Goal: Information Seeking & Learning: Learn about a topic

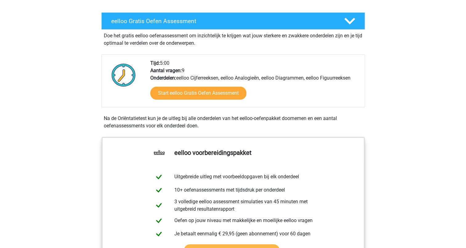
scroll to position [122, 0]
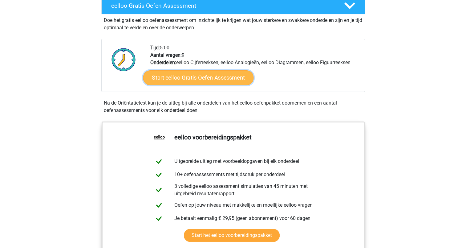
click at [169, 78] on link "Start eelloo Gratis Oefen Assessment" at bounding box center [198, 77] width 111 height 15
click at [189, 76] on link "Start eelloo Gratis Oefen Assessment" at bounding box center [198, 77] width 111 height 15
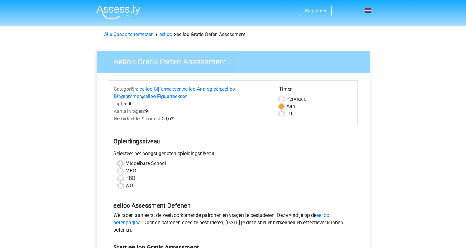
click at [125, 185] on label "WO" at bounding box center [129, 185] width 8 height 7
click at [118, 185] on input "WO" at bounding box center [120, 185] width 5 height 6
radio input "true"
click at [125, 166] on label "Middelbare School" at bounding box center [145, 163] width 41 height 7
click at [120, 166] on input "Middelbare School" at bounding box center [120, 163] width 5 height 6
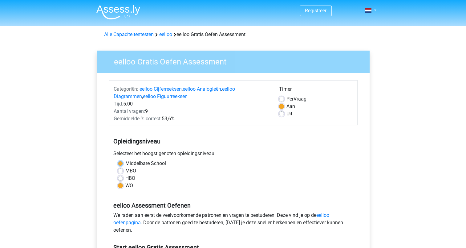
radio input "true"
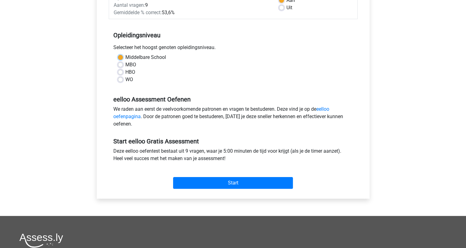
scroll to position [134, 0]
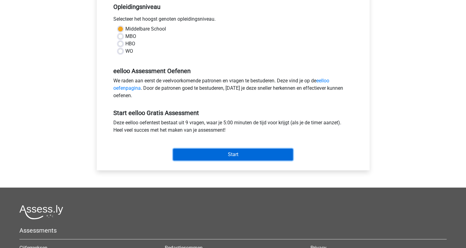
click at [208, 154] on input "Start" at bounding box center [233, 155] width 120 height 12
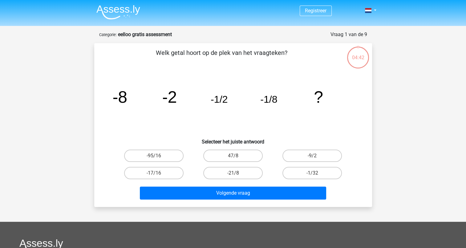
click at [313, 173] on input "-1/32" at bounding box center [315, 175] width 4 height 4
radio input "true"
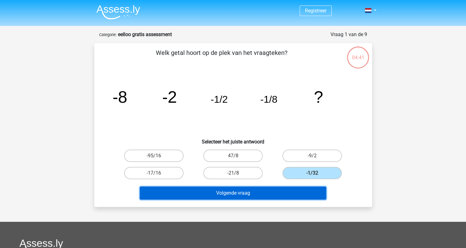
click at [249, 191] on button "Volgende vraag" at bounding box center [233, 192] width 186 height 13
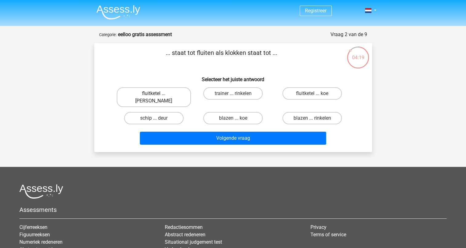
click at [158, 92] on label "fluitketel ... luiden" at bounding box center [154, 97] width 74 height 20
click at [158, 93] on input "fluitketel ... luiden" at bounding box center [156, 95] width 4 height 4
radio input "true"
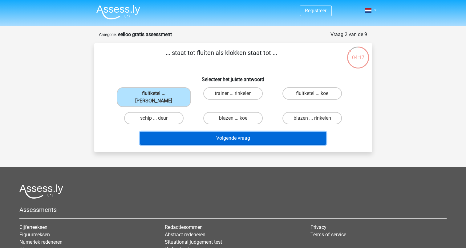
click at [232, 135] on button "Volgende vraag" at bounding box center [233, 138] width 186 height 13
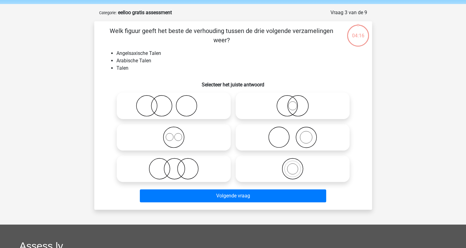
scroll to position [31, 0]
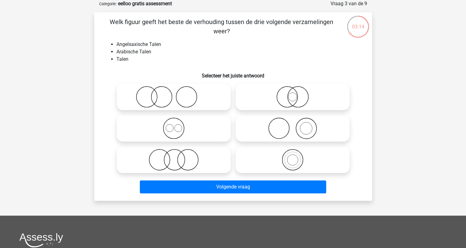
click at [175, 129] on circle at bounding box center [177, 127] width 7 height 7
click at [175, 125] on input "radio" at bounding box center [176, 123] width 4 height 4
radio input "true"
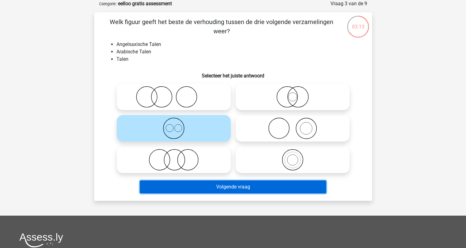
click at [227, 186] on button "Volgende vraag" at bounding box center [233, 186] width 186 height 13
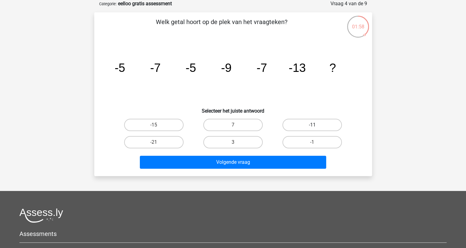
click at [297, 123] on label "-11" at bounding box center [312, 125] width 59 height 12
click at [313, 125] on input "-11" at bounding box center [315, 127] width 4 height 4
radio input "true"
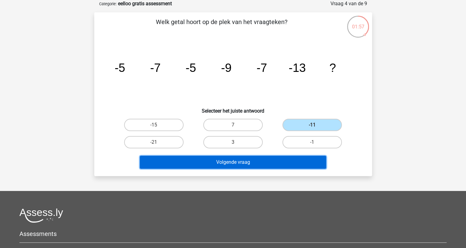
click at [245, 162] on button "Volgende vraag" at bounding box center [233, 162] width 186 height 13
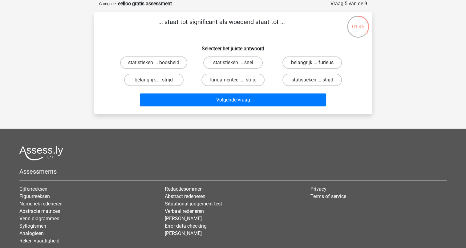
click at [303, 61] on label "belangrijk ... furieus" at bounding box center [312, 62] width 59 height 12
click at [313, 63] on input "belangrijk ... furieus" at bounding box center [315, 65] width 4 height 4
radio input "true"
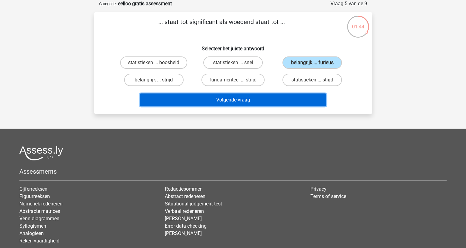
click at [253, 101] on button "Volgende vraag" at bounding box center [233, 99] width 186 height 13
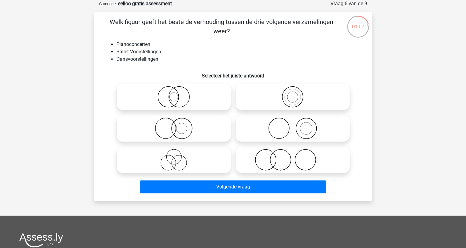
click at [178, 129] on icon at bounding box center [173, 128] width 109 height 22
click at [178, 125] on input "radio" at bounding box center [176, 123] width 4 height 4
radio input "true"
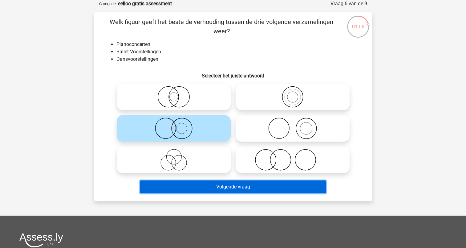
click at [243, 188] on button "Volgende vraag" at bounding box center [233, 186] width 186 height 13
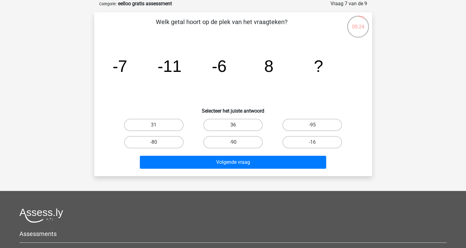
click at [223, 125] on label "36" at bounding box center [232, 125] width 59 height 12
click at [233, 125] on input "36" at bounding box center [235, 127] width 4 height 4
radio input "true"
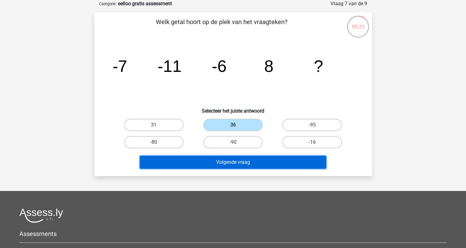
click at [236, 165] on button "Volgende vraag" at bounding box center [233, 162] width 186 height 13
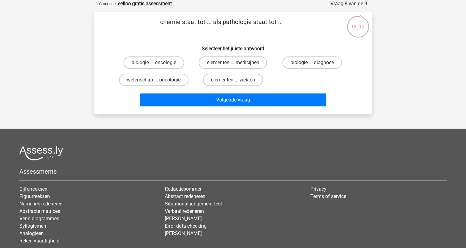
click at [316, 62] on label "biologie ... diagnose" at bounding box center [312, 62] width 59 height 12
click at [316, 63] on input "biologie ... diagnose" at bounding box center [315, 65] width 4 height 4
radio input "true"
click at [223, 81] on label "elementen ... ziekten" at bounding box center [233, 80] width 60 height 12
click at [233, 81] on input "elementen ... ziekten" at bounding box center [235, 82] width 4 height 4
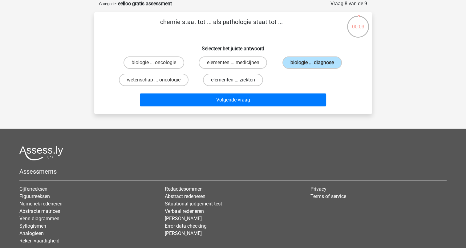
radio input "true"
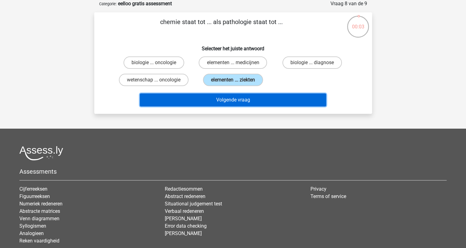
click at [222, 100] on button "Volgende vraag" at bounding box center [233, 99] width 186 height 13
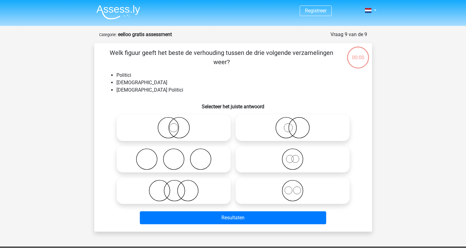
scroll to position [31, 0]
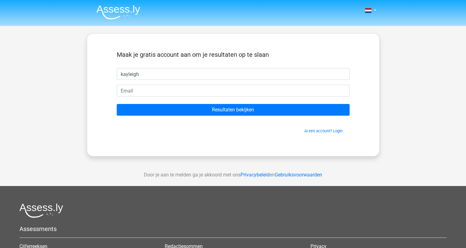
type input "kayleigh"
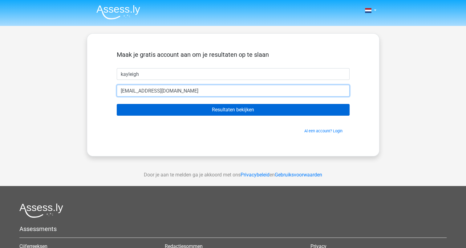
type input "[EMAIL_ADDRESS][DOMAIN_NAME]"
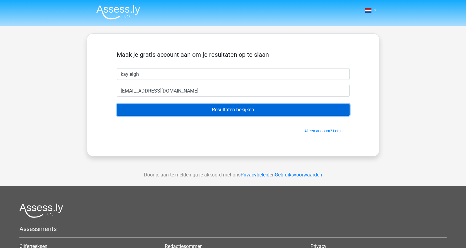
click at [221, 110] on input "Resultaten bekijken" at bounding box center [233, 110] width 233 height 12
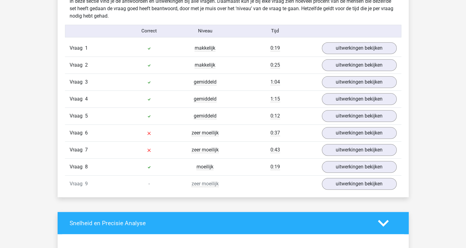
scroll to position [663, 0]
click at [350, 134] on link "uitwerkingen bekijken" at bounding box center [359, 133] width 86 height 14
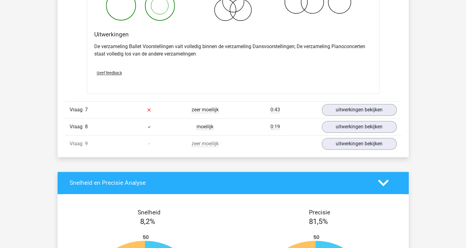
scroll to position [943, 0]
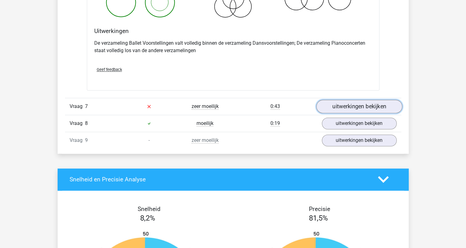
click at [344, 104] on link "uitwerkingen bekijken" at bounding box center [359, 107] width 86 height 14
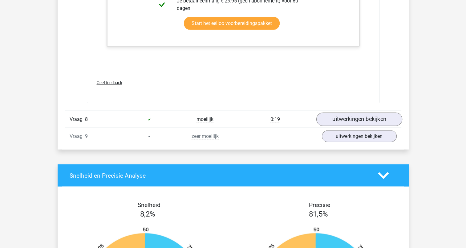
scroll to position [1316, 0]
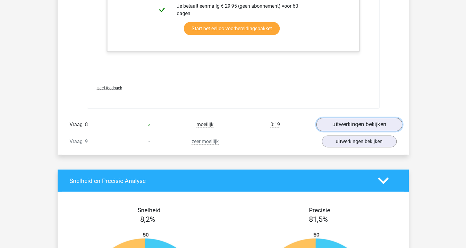
click at [369, 121] on link "uitwerkingen bekijken" at bounding box center [359, 125] width 86 height 14
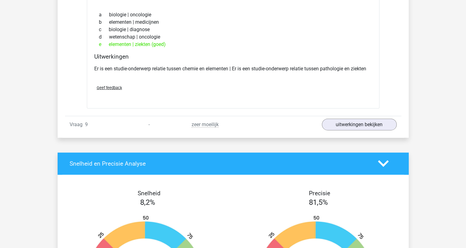
scroll to position [1456, 0]
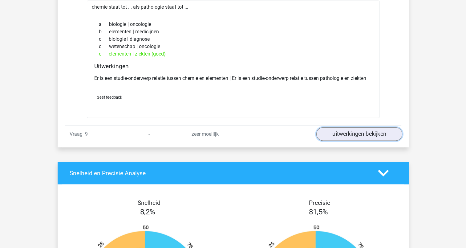
click at [369, 135] on link "uitwerkingen bekijken" at bounding box center [359, 134] width 86 height 14
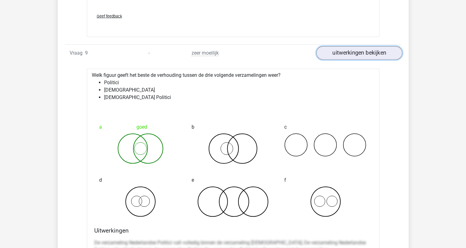
scroll to position [1552, 0]
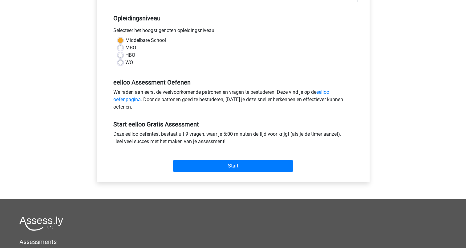
scroll to position [152, 0]
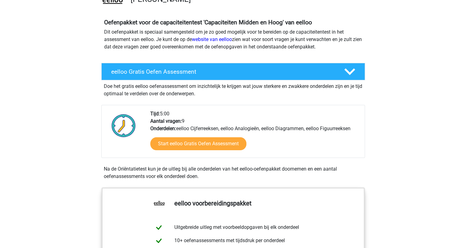
scroll to position [90, 0]
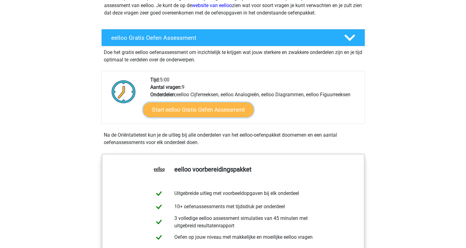
click at [199, 107] on link "Start eelloo Gratis Oefen Assessment" at bounding box center [198, 109] width 111 height 15
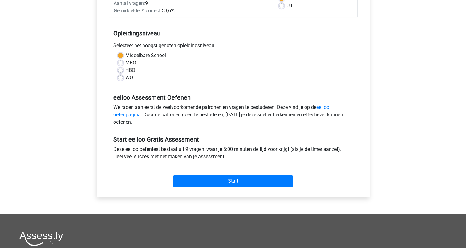
scroll to position [107, 0]
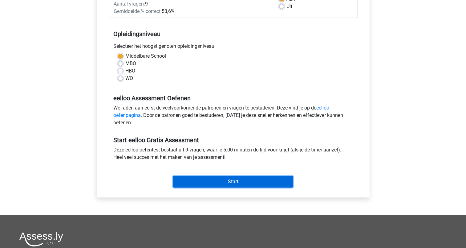
click at [230, 187] on input "Start" at bounding box center [233, 182] width 120 height 12
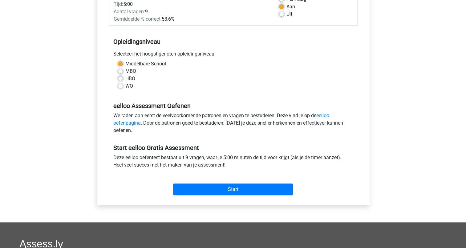
scroll to position [99, 0]
click at [125, 78] on label "HBO" at bounding box center [130, 78] width 10 height 7
click at [120, 78] on input "HBO" at bounding box center [120, 78] width 5 height 6
radio input "true"
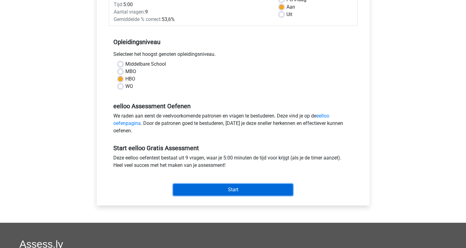
click at [218, 187] on input "Start" at bounding box center [233, 190] width 120 height 12
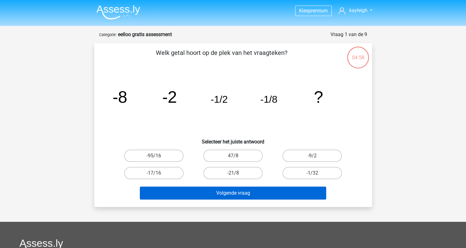
drag, startPoint x: 299, startPoint y: 173, endPoint x: 251, endPoint y: 192, distance: 51.5
click at [251, 192] on div "Welk getal hoort op de plek van het vraagteken? image/svg+xml -8 -2 -1/2 -1/8 ?…" at bounding box center [233, 125] width 273 height 154
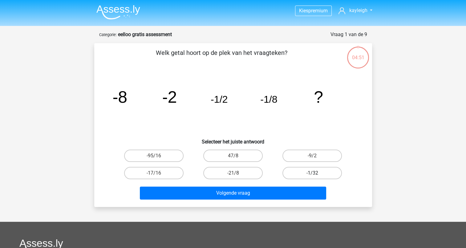
click at [302, 170] on label "-1/32" at bounding box center [312, 173] width 59 height 12
click at [313, 173] on input "-1/32" at bounding box center [315, 175] width 4 height 4
radio input "true"
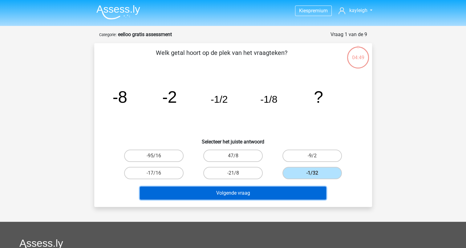
click at [270, 186] on button "Volgende vraag" at bounding box center [233, 192] width 186 height 13
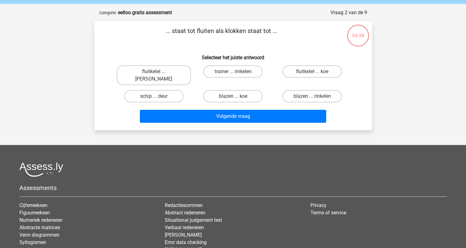
scroll to position [31, 0]
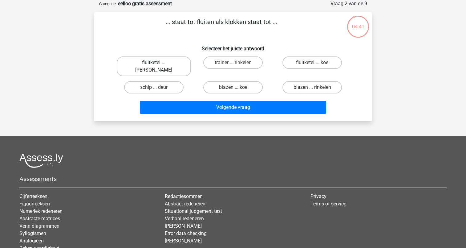
click at [156, 62] on label "fluitketel ... luiden" at bounding box center [154, 66] width 74 height 20
click at [156, 63] on input "fluitketel ... luiden" at bounding box center [156, 65] width 4 height 4
radio input "true"
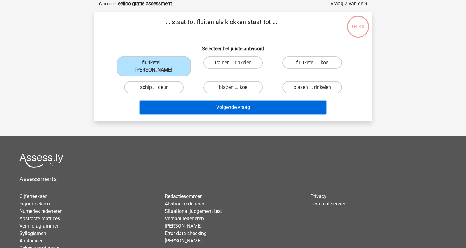
click at [242, 104] on button "Volgende vraag" at bounding box center [233, 107] width 186 height 13
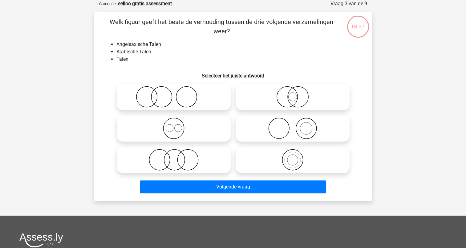
click at [187, 127] on icon at bounding box center [173, 128] width 109 height 22
click at [178, 125] on input "radio" at bounding box center [176, 123] width 4 height 4
radio input "true"
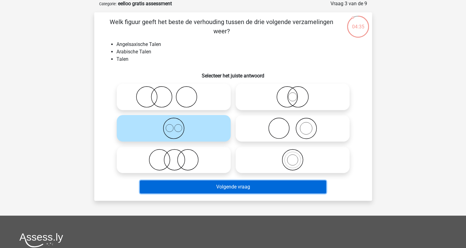
click at [237, 191] on button "Volgende vraag" at bounding box center [233, 186] width 186 height 13
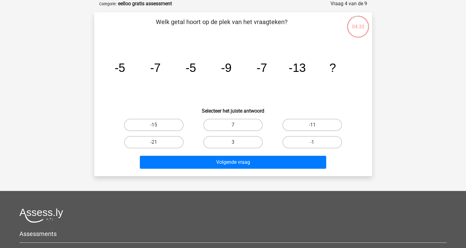
click at [308, 127] on label "-11" at bounding box center [312, 125] width 59 height 12
click at [313, 127] on input "-11" at bounding box center [315, 127] width 4 height 4
radio input "true"
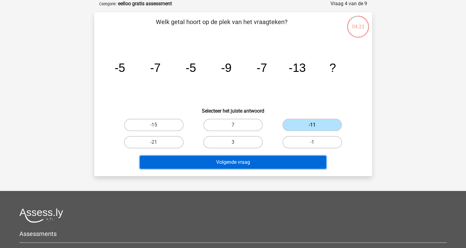
click at [254, 160] on button "Volgende vraag" at bounding box center [233, 162] width 186 height 13
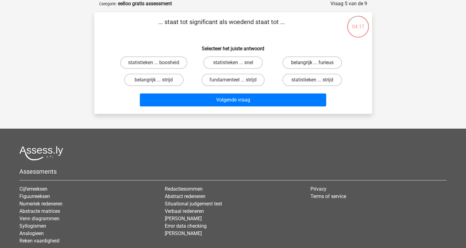
click at [304, 63] on label "belangrijk ... furieus" at bounding box center [312, 62] width 59 height 12
click at [313, 63] on input "belangrijk ... furieus" at bounding box center [315, 65] width 4 height 4
radio input "true"
click at [244, 109] on div "... staat tot significant als woedend staat tot ... Selecteer het juiste antwoo…" at bounding box center [233, 62] width 278 height 101
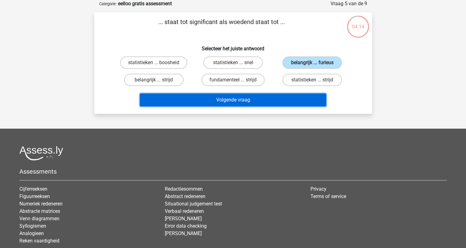
click at [241, 100] on button "Volgende vraag" at bounding box center [233, 99] width 186 height 13
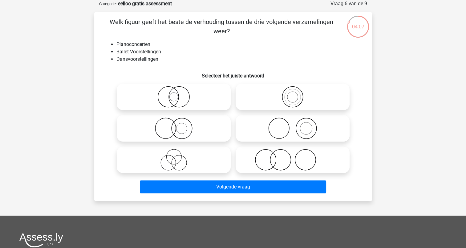
click at [286, 136] on circle at bounding box center [279, 128] width 21 height 21
click at [293, 125] on input "radio" at bounding box center [295, 123] width 4 height 4
radio input "true"
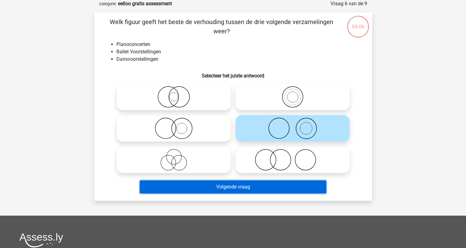
click at [235, 191] on button "Volgende vraag" at bounding box center [233, 186] width 186 height 13
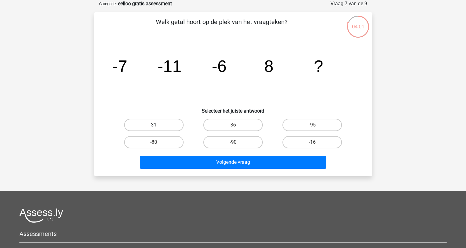
click at [170, 127] on label "31" at bounding box center [153, 125] width 59 height 12
click at [158, 127] on input "31" at bounding box center [156, 127] width 4 height 4
radio input "true"
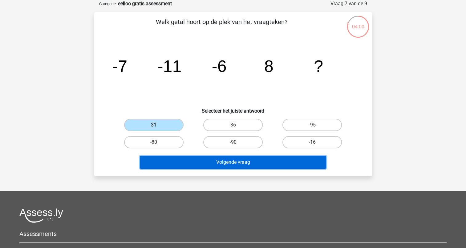
click at [253, 160] on button "Volgende vraag" at bounding box center [233, 162] width 186 height 13
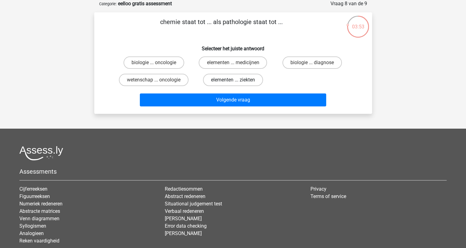
click at [239, 82] on label "elementen ... ziekten" at bounding box center [233, 80] width 60 height 12
click at [237, 82] on input "elementen ... ziekten" at bounding box center [235, 82] width 4 height 4
radio input "true"
click at [231, 106] on div "Volgende vraag" at bounding box center [233, 100] width 238 height 15
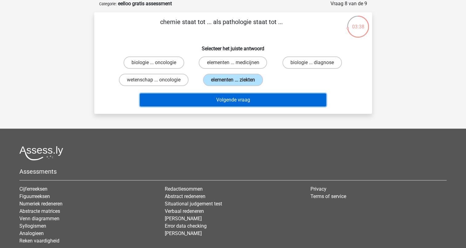
click at [228, 99] on button "Volgende vraag" at bounding box center [233, 99] width 186 height 13
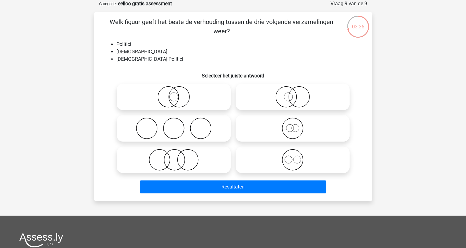
click at [195, 90] on icon at bounding box center [173, 97] width 109 height 22
click at [178, 90] on input "radio" at bounding box center [176, 92] width 4 height 4
radio input "true"
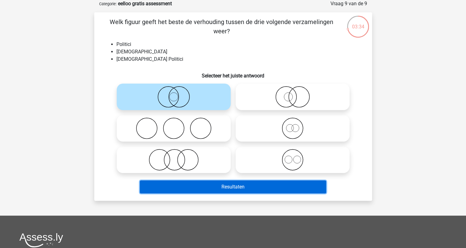
click at [247, 186] on button "Resultaten" at bounding box center [233, 186] width 186 height 13
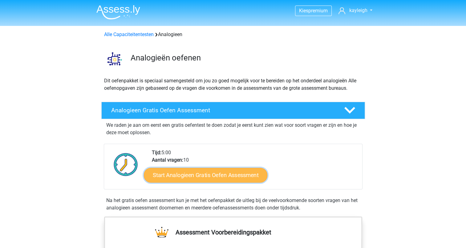
click at [187, 174] on link "Start Analogieen Gratis Oefen Assessment" at bounding box center [206, 174] width 124 height 15
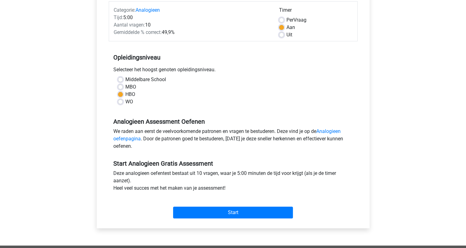
scroll to position [81, 0]
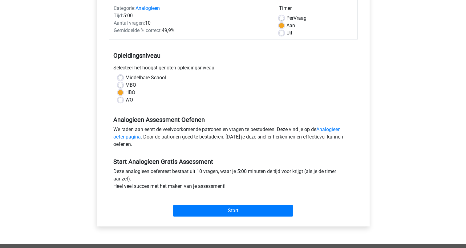
click at [125, 78] on label "Middelbare School" at bounding box center [145, 77] width 41 height 7
click at [121, 78] on input "Middelbare School" at bounding box center [120, 77] width 5 height 6
radio input "true"
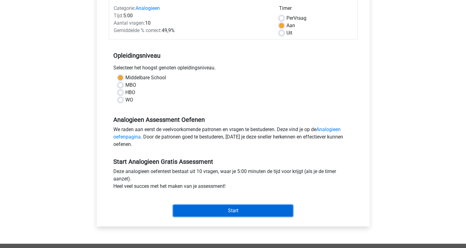
drag, startPoint x: 203, startPoint y: 210, endPoint x: 185, endPoint y: 206, distance: 18.9
click at [185, 206] on input "Start" at bounding box center [233, 211] width 120 height 12
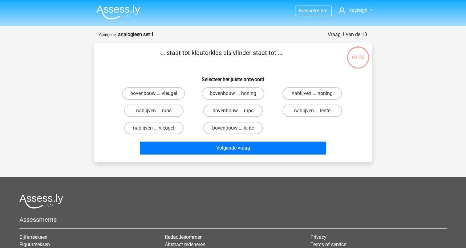
drag, startPoint x: 219, startPoint y: 111, endPoint x: 208, endPoint y: 111, distance: 10.8
click at [208, 111] on label "bovenbouw ... rups" at bounding box center [232, 110] width 59 height 12
click at [233, 111] on input "bovenbouw ... rups" at bounding box center [235, 113] width 4 height 4
radio input "true"
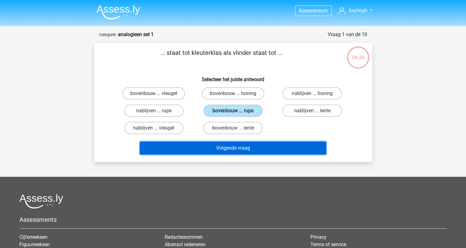
click at [223, 143] on button "Volgende vraag" at bounding box center [233, 147] width 186 height 13
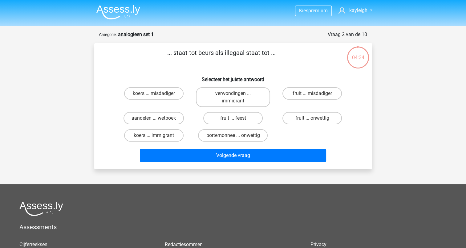
scroll to position [31, 0]
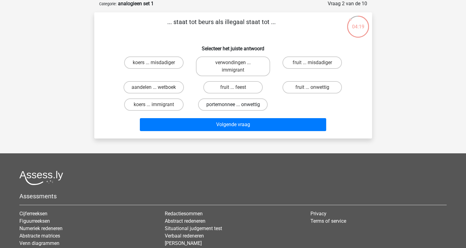
click at [232, 105] on label "portemonnee ... onwettig" at bounding box center [233, 104] width 70 height 12
click at [233, 105] on input "portemonnee ... onwettig" at bounding box center [235, 106] width 4 height 4
radio input "true"
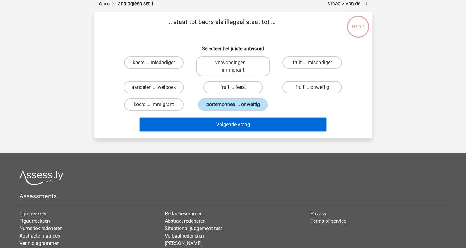
click at [234, 123] on button "Volgende vraag" at bounding box center [233, 124] width 186 height 13
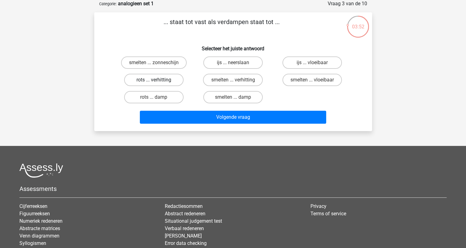
click at [150, 78] on label "rots ... verhitting" at bounding box center [153, 80] width 59 height 12
click at [154, 80] on input "rots ... verhitting" at bounding box center [156, 82] width 4 height 4
radio input "true"
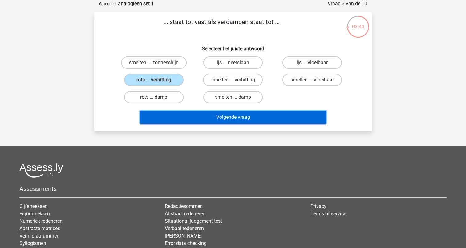
click at [240, 115] on button "Volgende vraag" at bounding box center [233, 117] width 186 height 13
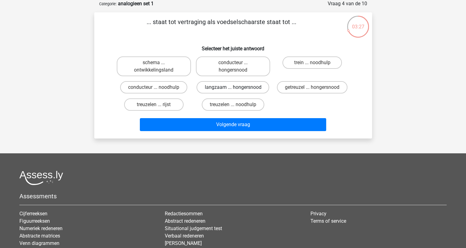
click at [241, 88] on label "langzaam ... hongersnood" at bounding box center [233, 87] width 73 height 12
click at [237, 88] on input "langzaam ... hongersnood" at bounding box center [235, 89] width 4 height 4
radio input "true"
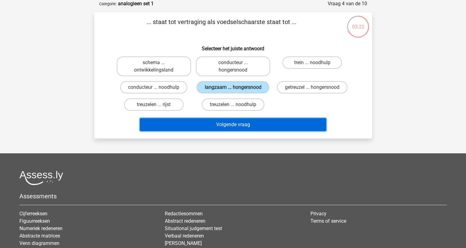
click at [230, 124] on button "Volgende vraag" at bounding box center [233, 124] width 186 height 13
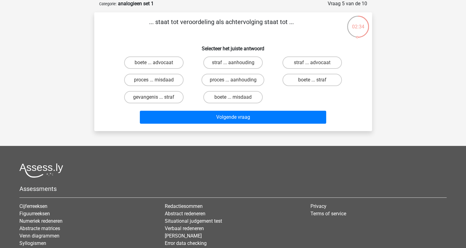
click at [155, 80] on input "proces ... misdaad" at bounding box center [156, 82] width 4 height 4
radio input "true"
click at [235, 64] on input "straf ... aanhouding" at bounding box center [235, 65] width 4 height 4
radio input "true"
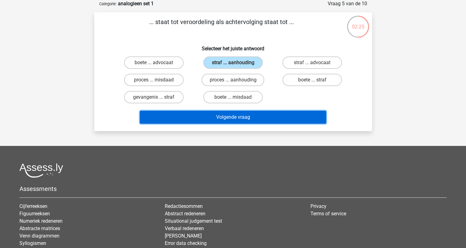
click at [244, 117] on button "Volgende vraag" at bounding box center [233, 117] width 186 height 13
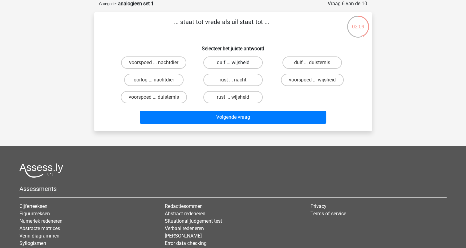
click at [229, 62] on label "duif ... wijsheid" at bounding box center [232, 62] width 59 height 12
click at [233, 63] on input "duif ... wijsheid" at bounding box center [235, 65] width 4 height 4
radio input "true"
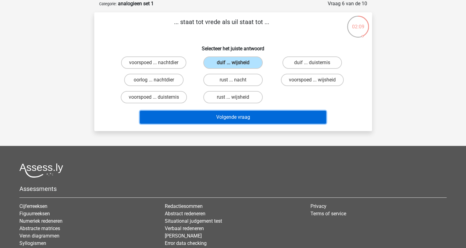
click at [237, 112] on button "Volgende vraag" at bounding box center [233, 117] width 186 height 13
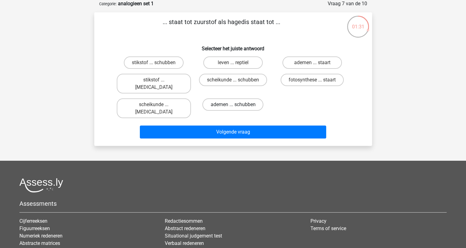
click at [231, 98] on label "ademen ... schubben" at bounding box center [233, 104] width 61 height 12
click at [233, 104] on input "ademen ... schubben" at bounding box center [235, 106] width 4 height 4
radio input "true"
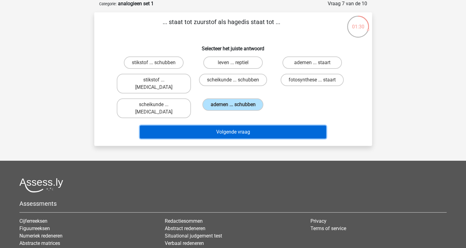
click at [248, 125] on button "Volgende vraag" at bounding box center [233, 131] width 186 height 13
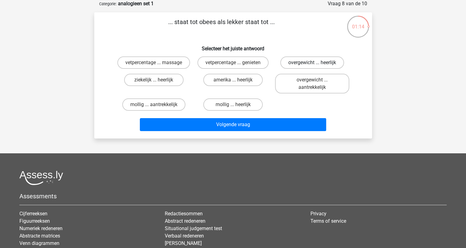
click at [296, 60] on label "overgewicht ... heerlijk" at bounding box center [312, 62] width 64 height 12
click at [313, 63] on input "overgewicht ... heerlijk" at bounding box center [315, 65] width 4 height 4
radio input "true"
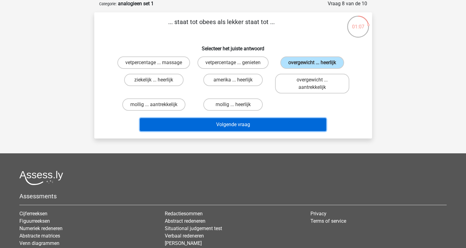
click at [216, 127] on button "Volgende vraag" at bounding box center [233, 124] width 186 height 13
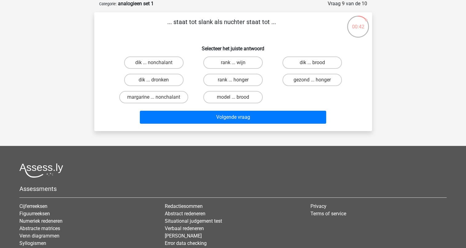
click at [157, 80] on input "dik ... dronken" at bounding box center [156, 82] width 4 height 4
radio input "true"
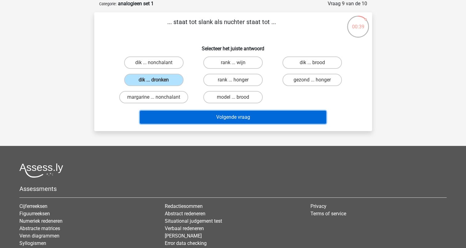
click at [242, 120] on button "Volgende vraag" at bounding box center [233, 117] width 186 height 13
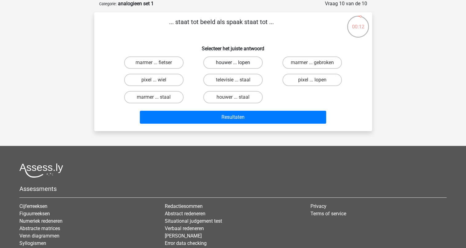
click at [221, 65] on label "houwer ... lopen" at bounding box center [232, 62] width 59 height 12
click at [233, 65] on input "houwer ... lopen" at bounding box center [235, 65] width 4 height 4
radio input "true"
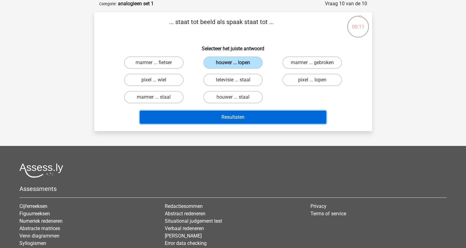
click at [228, 114] on button "Resultaten" at bounding box center [233, 117] width 186 height 13
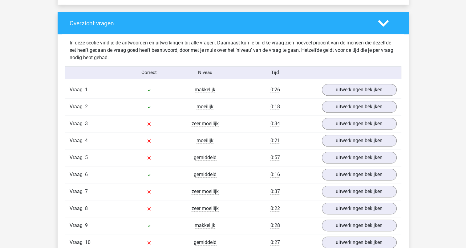
scroll to position [467, 0]
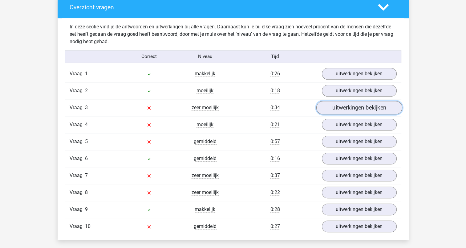
click at [346, 109] on link "uitwerkingen bekijken" at bounding box center [359, 108] width 86 height 14
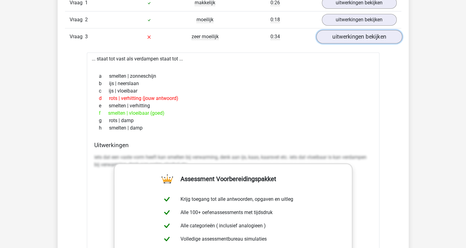
scroll to position [537, 0]
click at [363, 36] on link "uitwerkingen bekijken" at bounding box center [359, 37] width 86 height 14
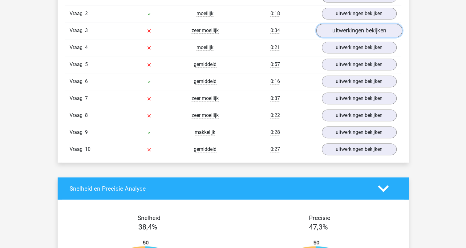
scroll to position [539, 0]
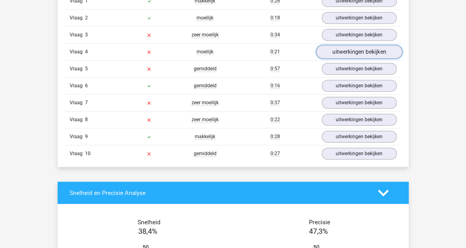
click at [361, 48] on link "uitwerkingen bekijken" at bounding box center [359, 52] width 86 height 14
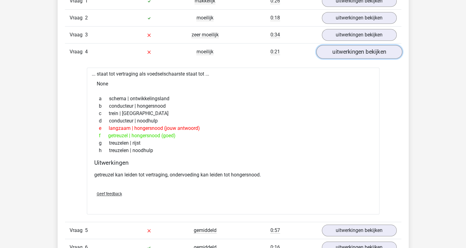
click at [361, 48] on link "uitwerkingen bekijken" at bounding box center [359, 52] width 86 height 14
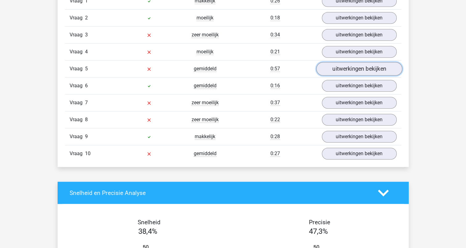
click at [364, 68] on link "uitwerkingen bekijken" at bounding box center [359, 69] width 86 height 14
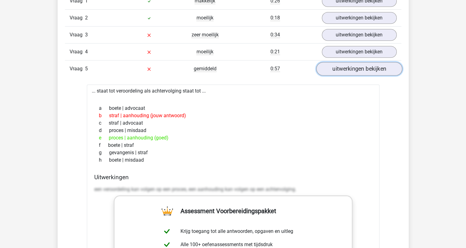
click at [366, 68] on link "uitwerkingen bekijken" at bounding box center [359, 69] width 86 height 14
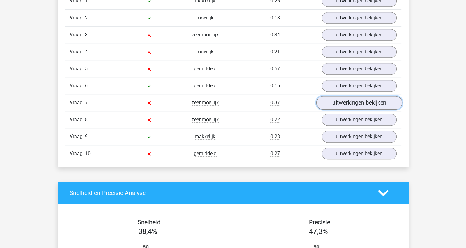
click at [374, 106] on link "uitwerkingen bekijken" at bounding box center [359, 103] width 86 height 14
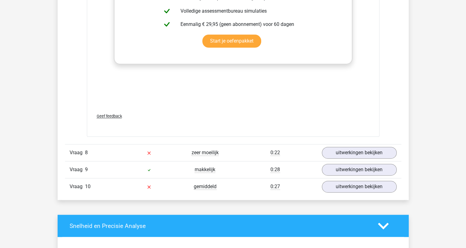
scroll to position [832, 0]
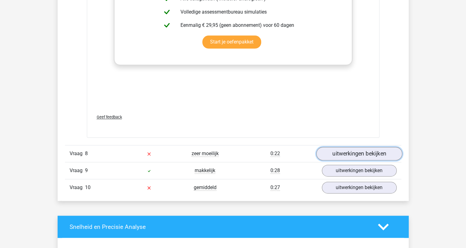
click at [366, 151] on link "uitwerkingen bekijken" at bounding box center [359, 154] width 86 height 14
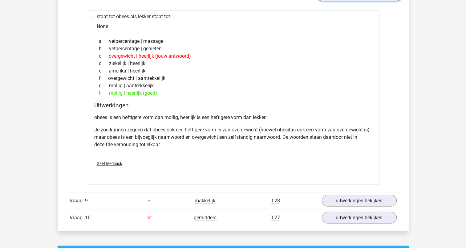
scroll to position [991, 0]
click at [364, 215] on link "uitwerkingen bekijken" at bounding box center [359, 218] width 86 height 14
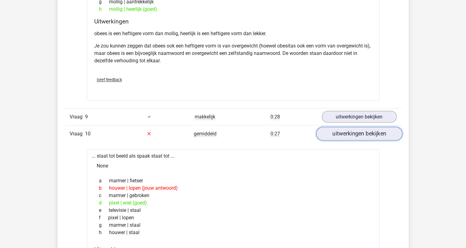
scroll to position [1092, 0]
